Goal: Navigation & Orientation: Find specific page/section

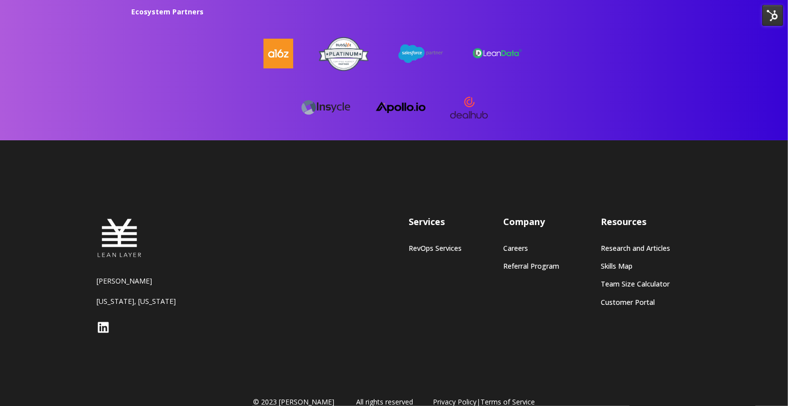
scroll to position [2693, 0]
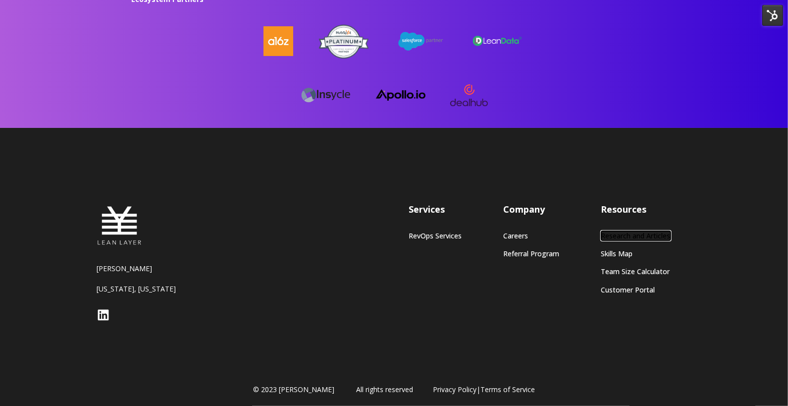
click at [611, 231] on link "Research and Articles" at bounding box center [635, 235] width 69 height 8
click at [154, 117] on div at bounding box center [394, 94] width 525 height 55
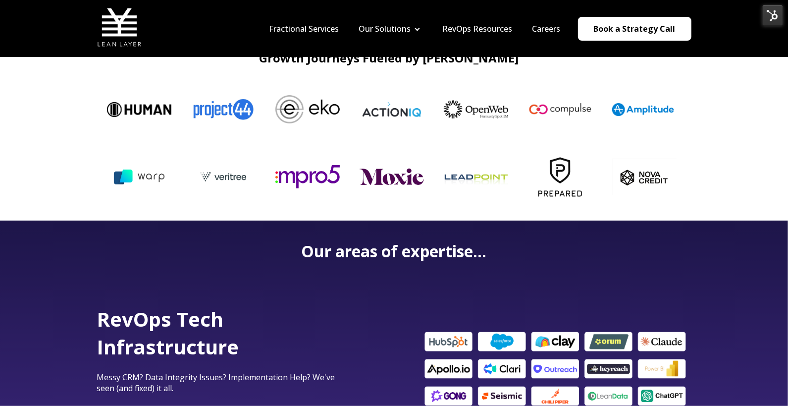
scroll to position [259, 0]
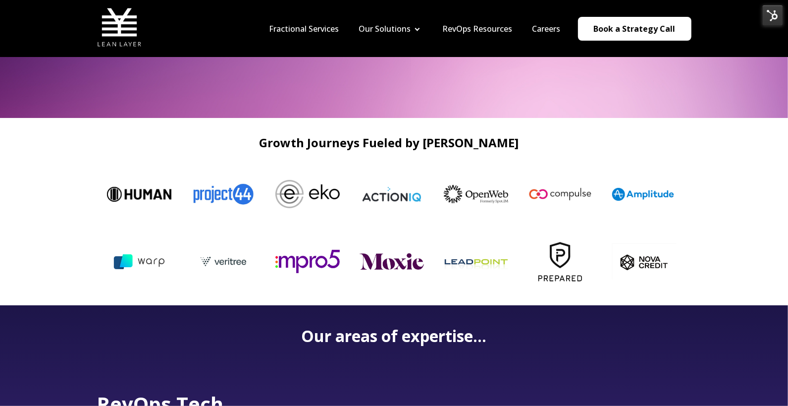
click at [313, 39] on nav "Fractional Services Our Solutions Revenue Tech Revenue Analytics Revenue Strate…" at bounding box center [476, 28] width 432 height 47
click at [313, 32] on link "Fractional Services" at bounding box center [304, 28] width 70 height 11
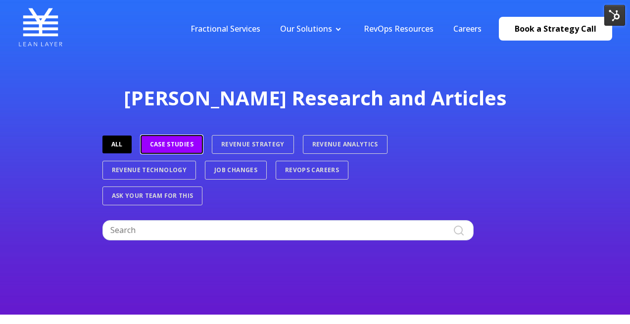
click at [154, 145] on link "Case Studies" at bounding box center [172, 144] width 62 height 19
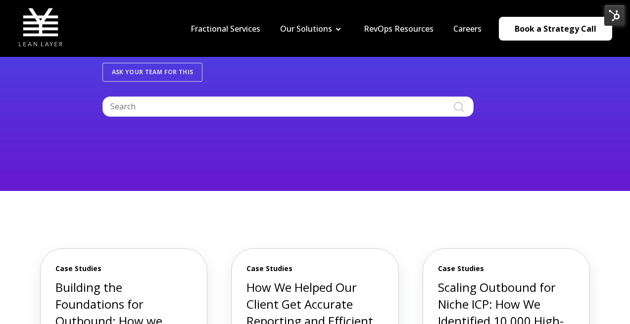
scroll to position [8, 0]
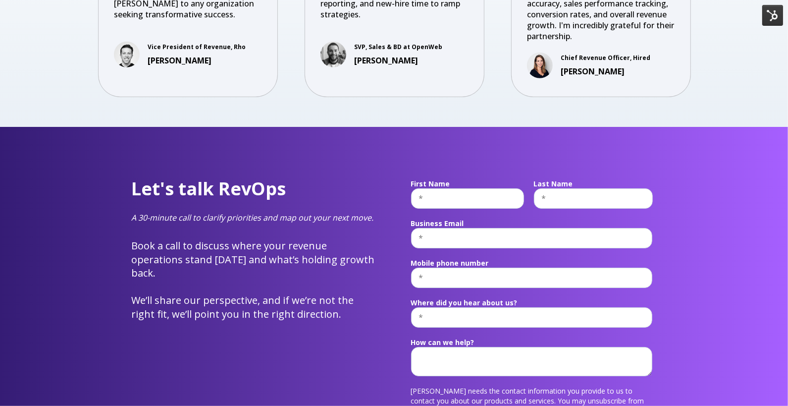
scroll to position [3661, 0]
